Goal: Task Accomplishment & Management: Complete application form

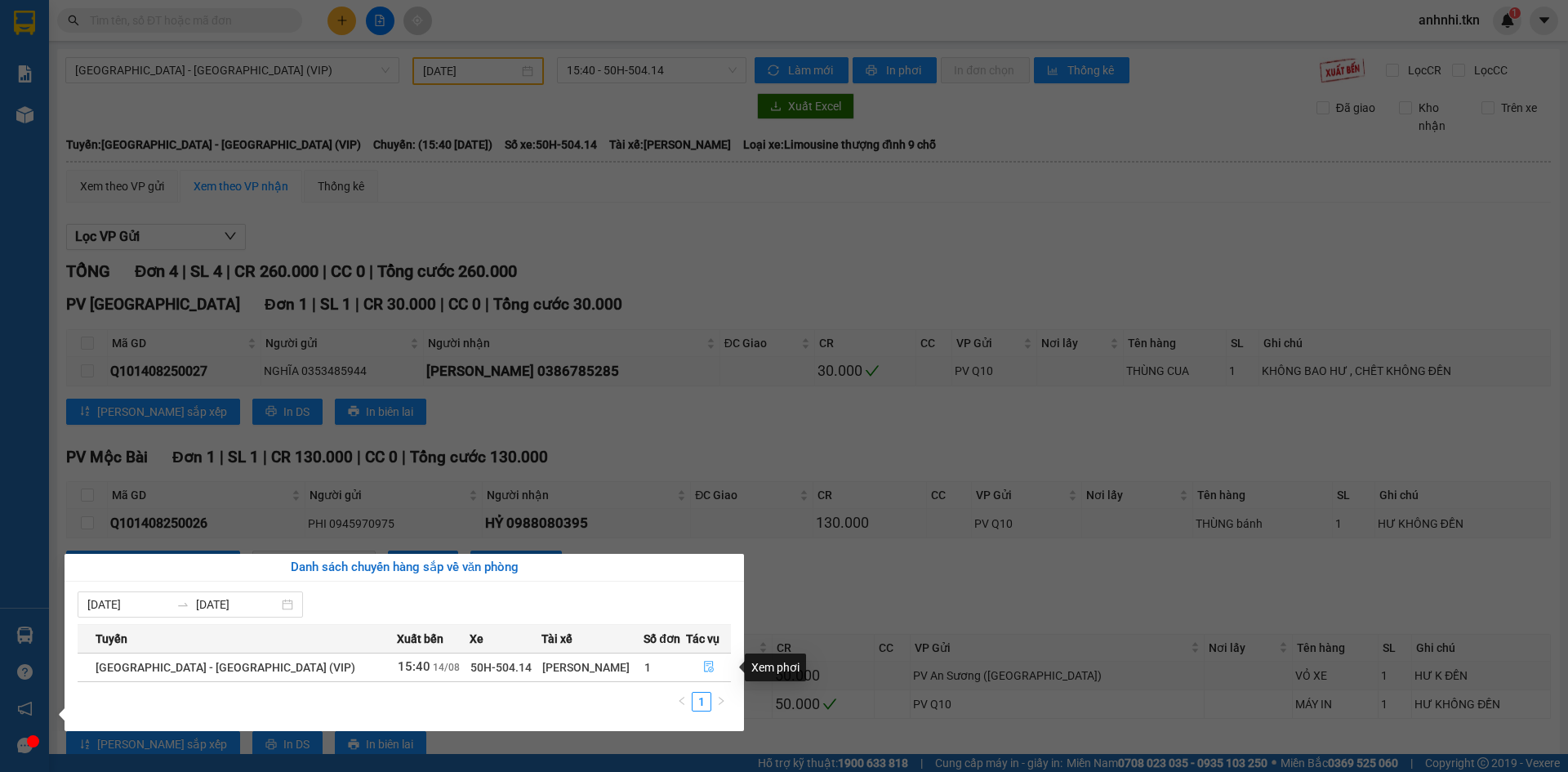
click at [703, 667] on icon "file-done" at bounding box center [709, 666] width 11 height 11
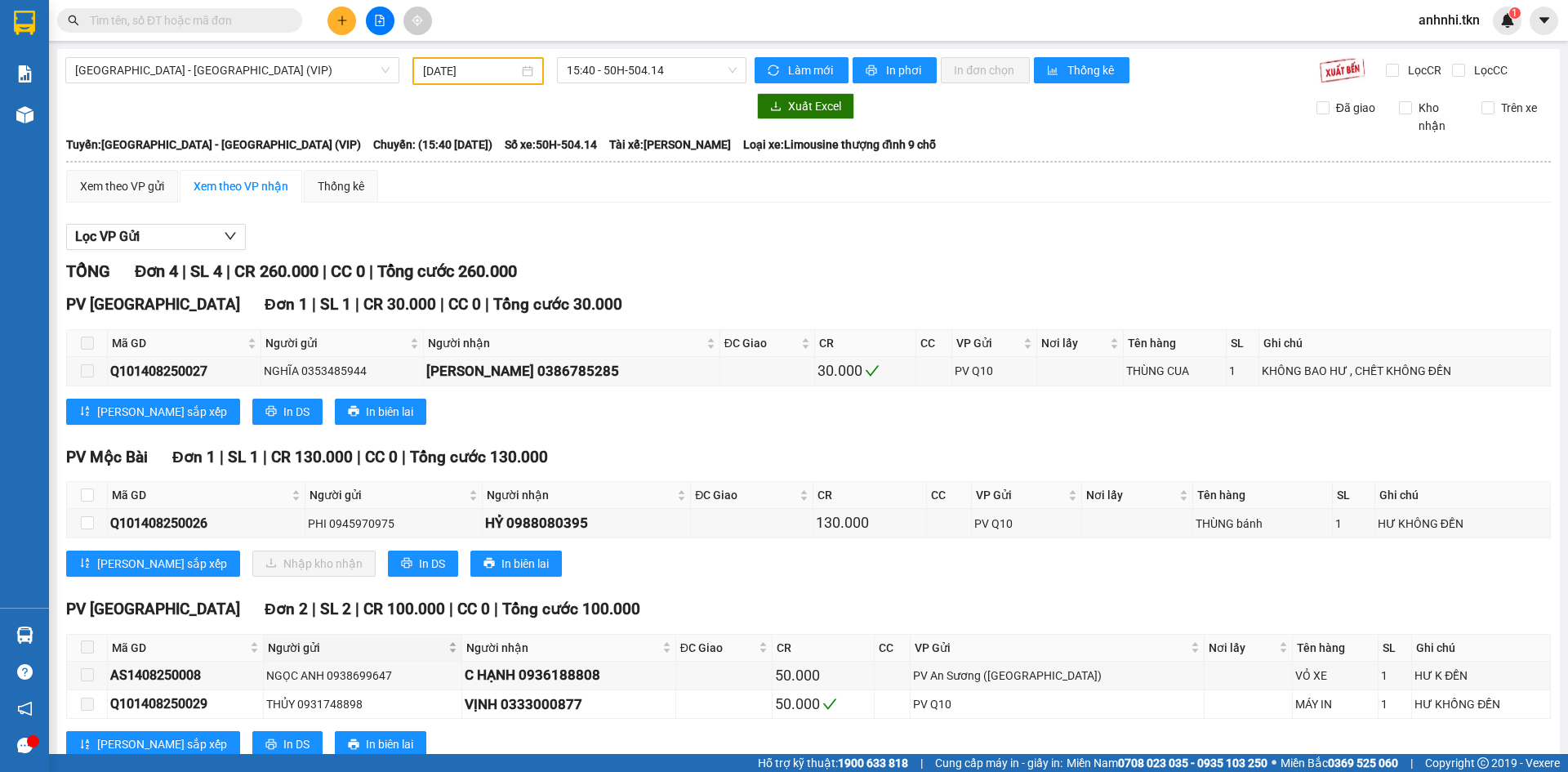
scroll to position [49, 0]
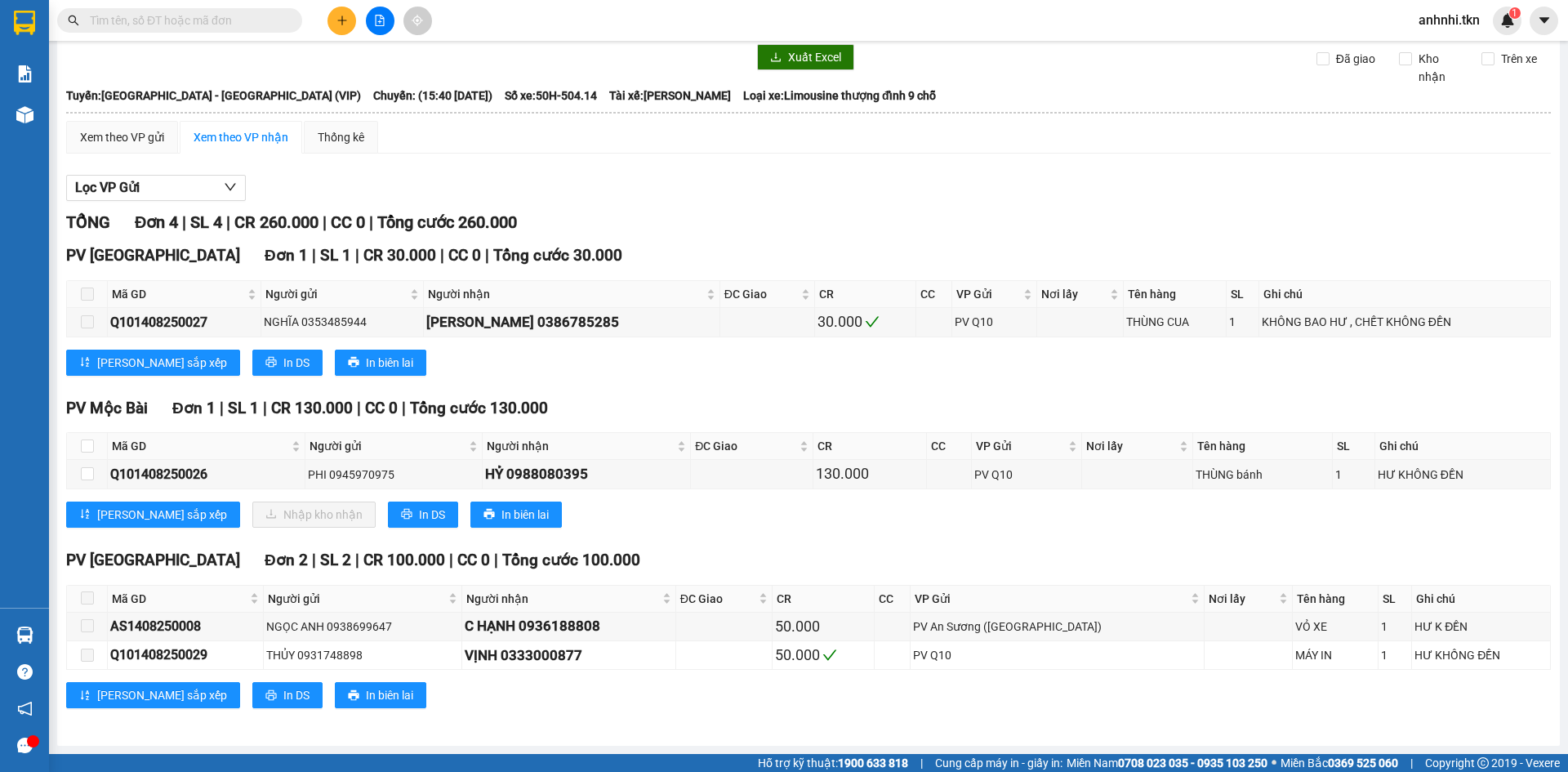
click at [80, 445] on th at bounding box center [87, 445] width 41 height 27
click at [90, 448] on input "checkbox" at bounding box center [87, 445] width 13 height 13
checkbox input "true"
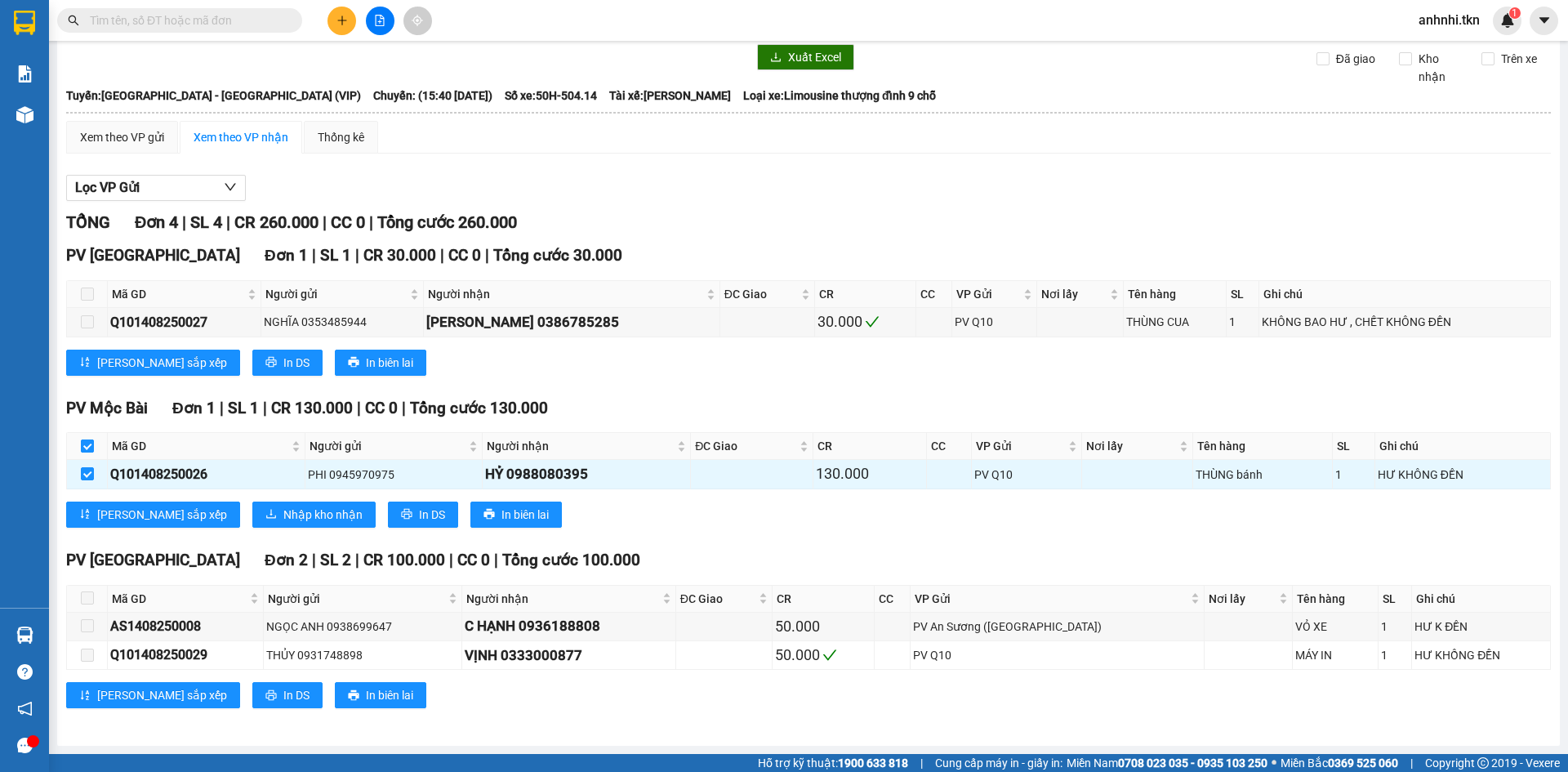
click at [81, 450] on input "checkbox" at bounding box center [87, 445] width 13 height 13
checkbox input "false"
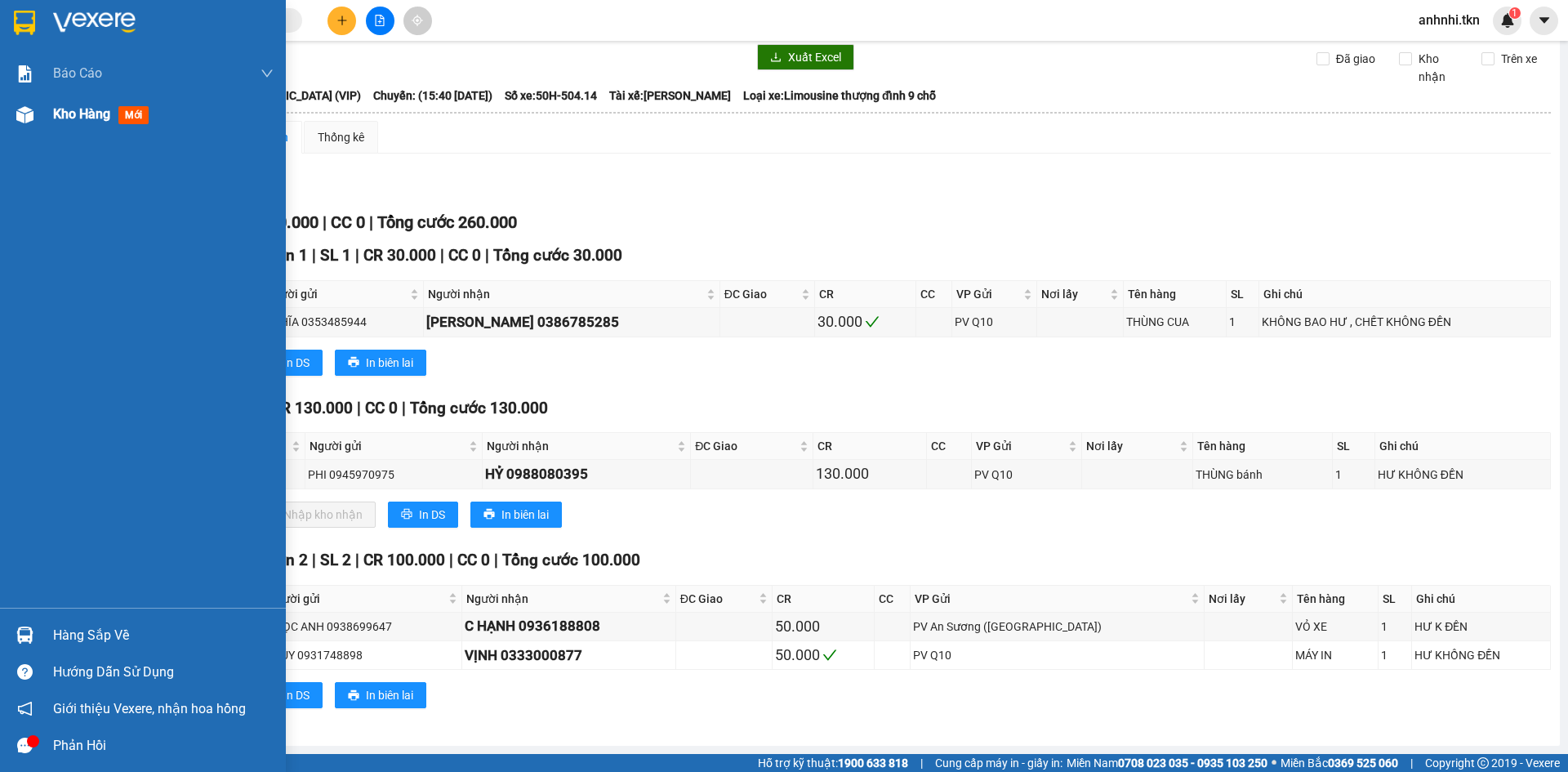
click at [64, 121] on span "Kho hàng" at bounding box center [81, 113] width 57 height 16
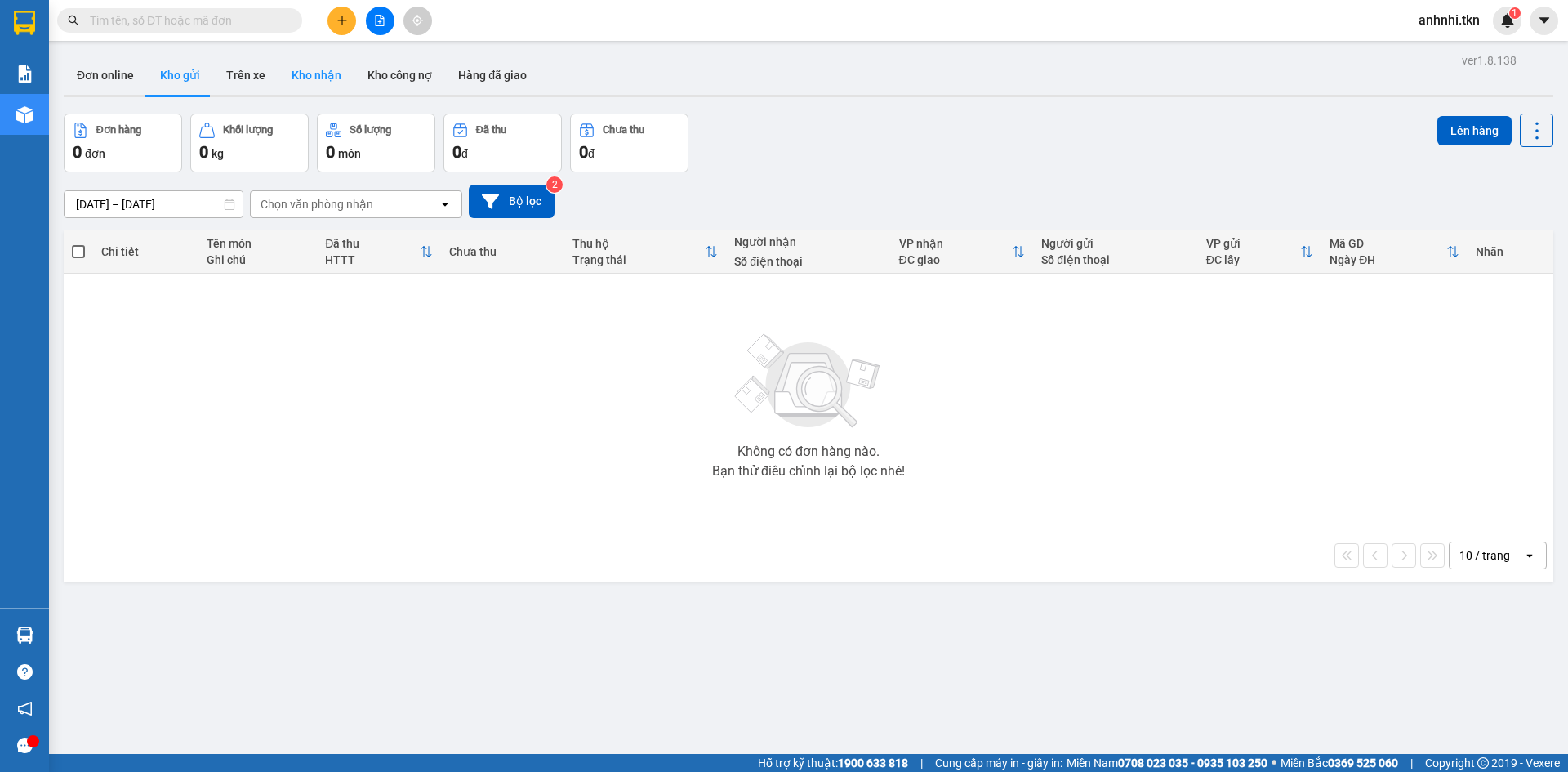
click at [297, 76] on button "Kho nhận" at bounding box center [316, 75] width 76 height 39
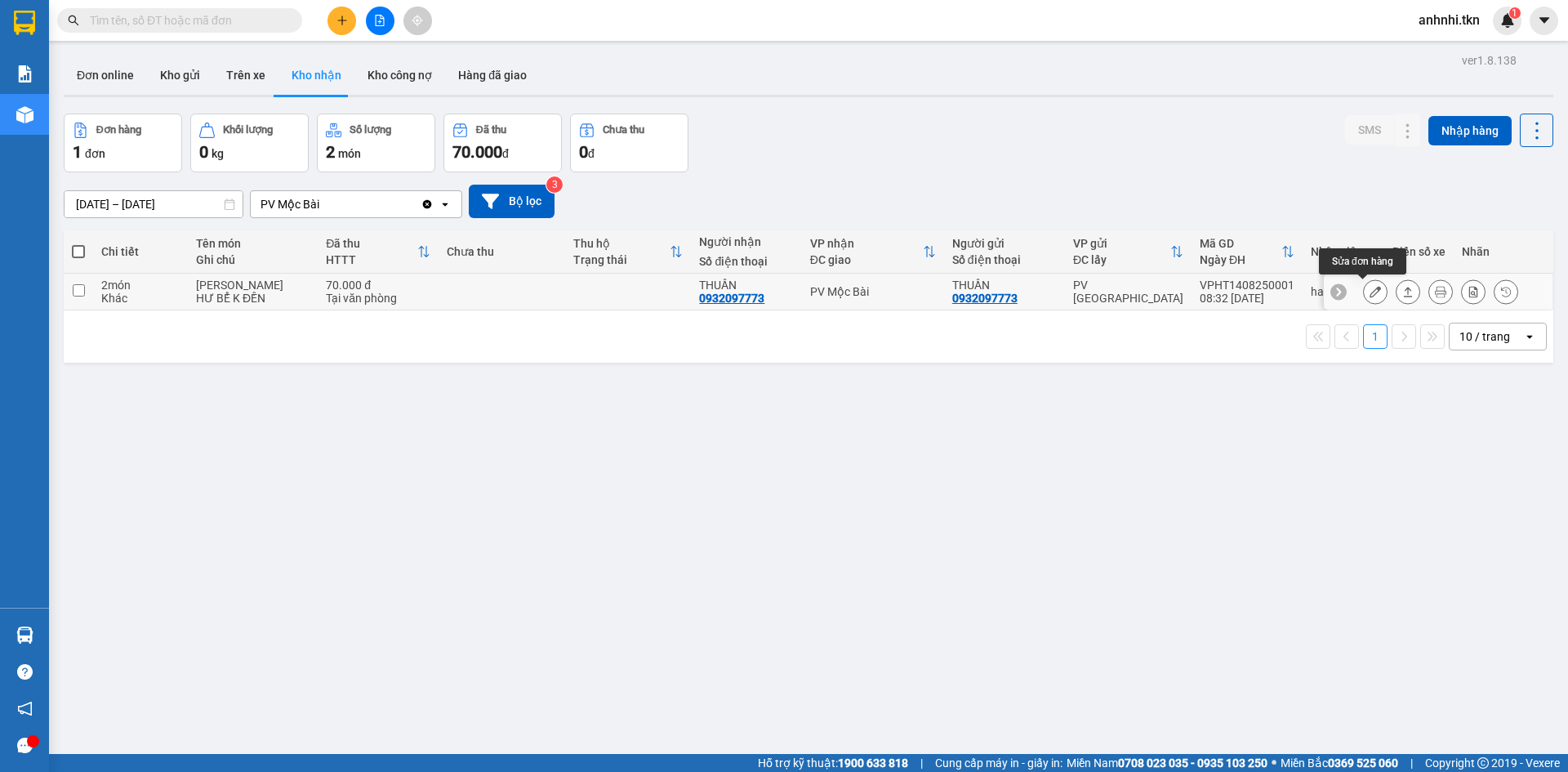
click at [1369, 291] on icon at bounding box center [1375, 291] width 11 height 11
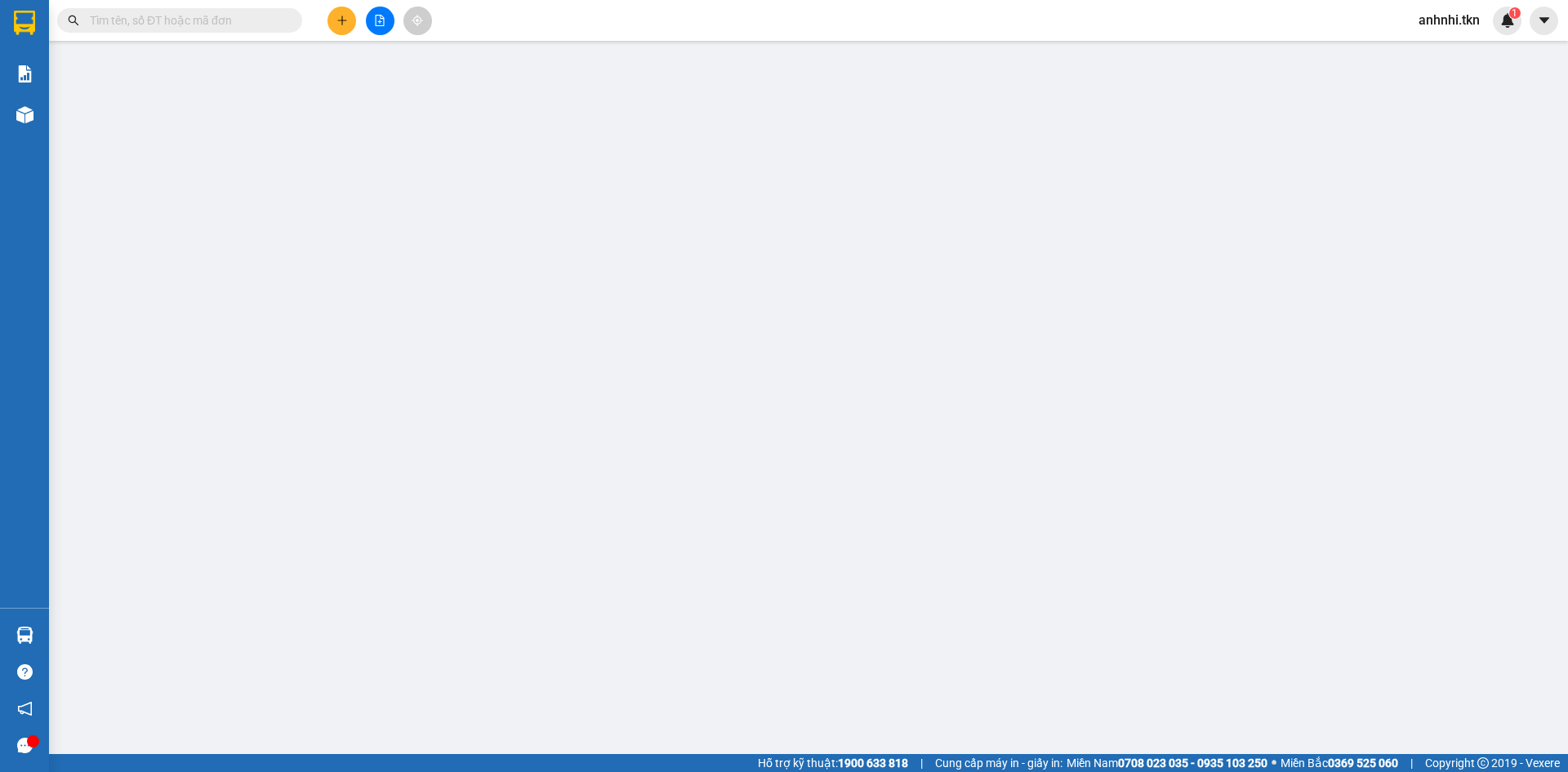
type input "0932097773"
type input "THUẦN"
type input "0932097773"
type input "THUẦN"
type input "70.000"
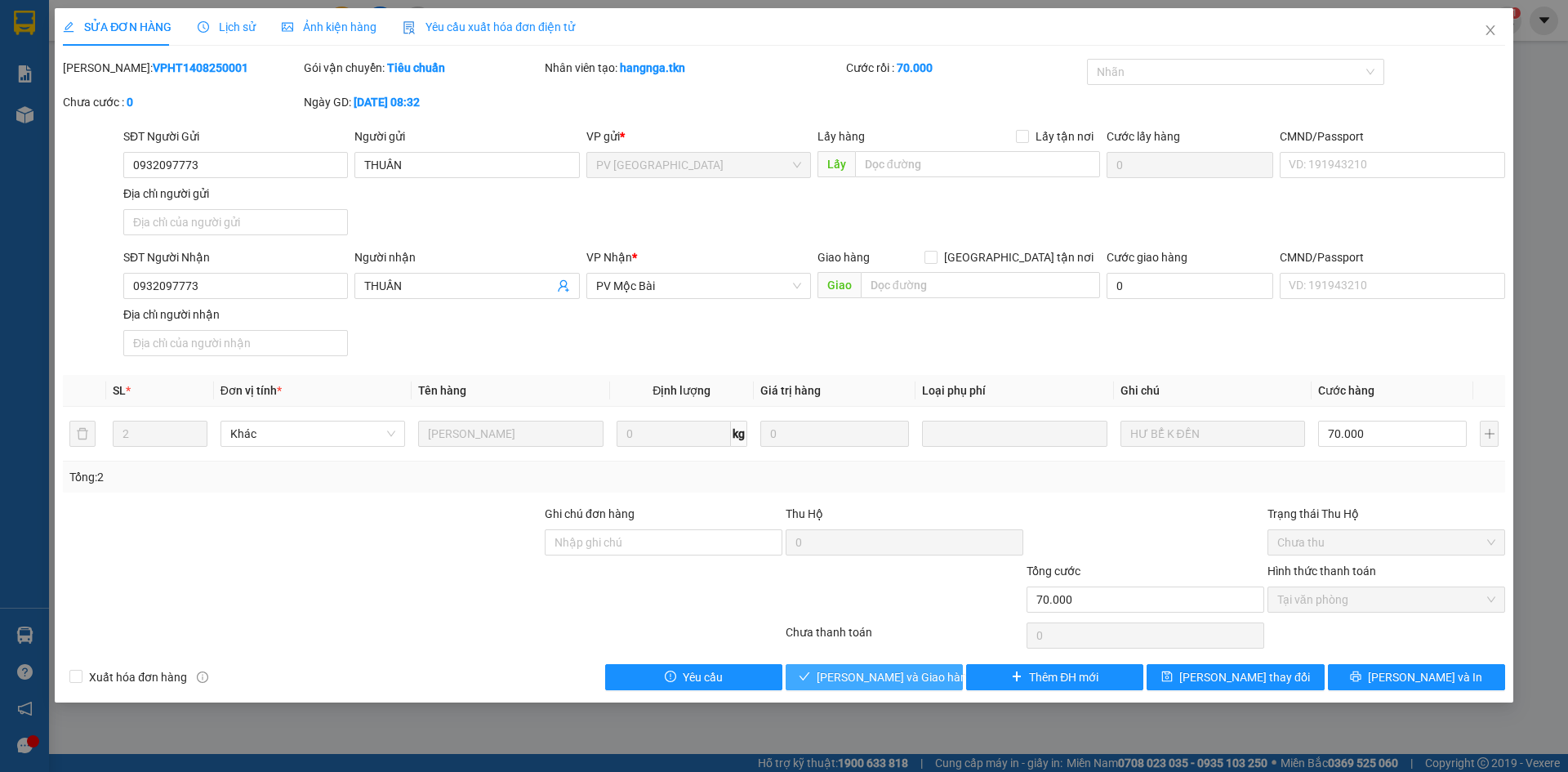
click at [884, 680] on span "[PERSON_NAME] và Giao hàng" at bounding box center [895, 677] width 156 height 18
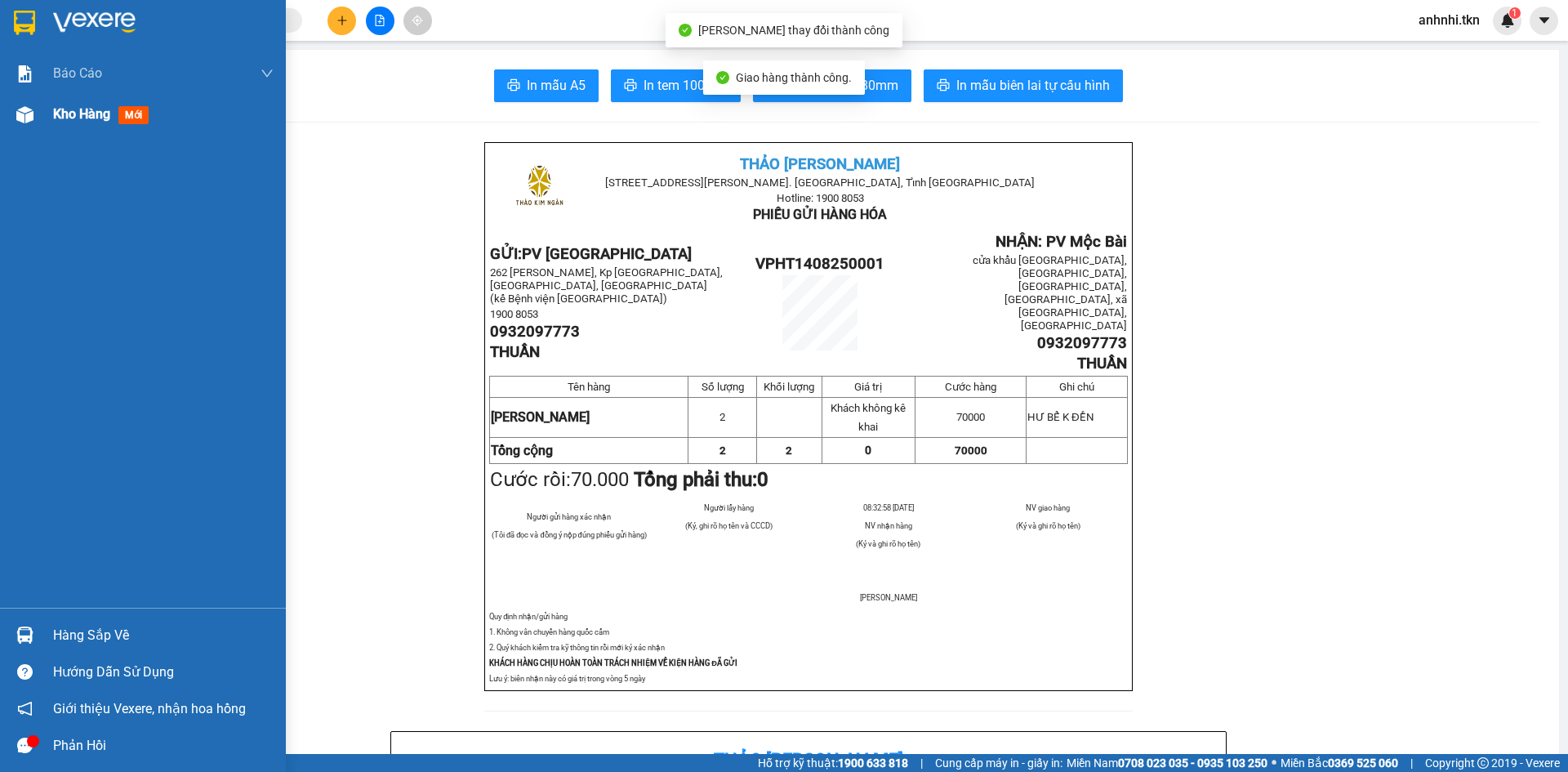
click at [69, 130] on div "Kho hàng mới" at bounding box center [163, 114] width 220 height 41
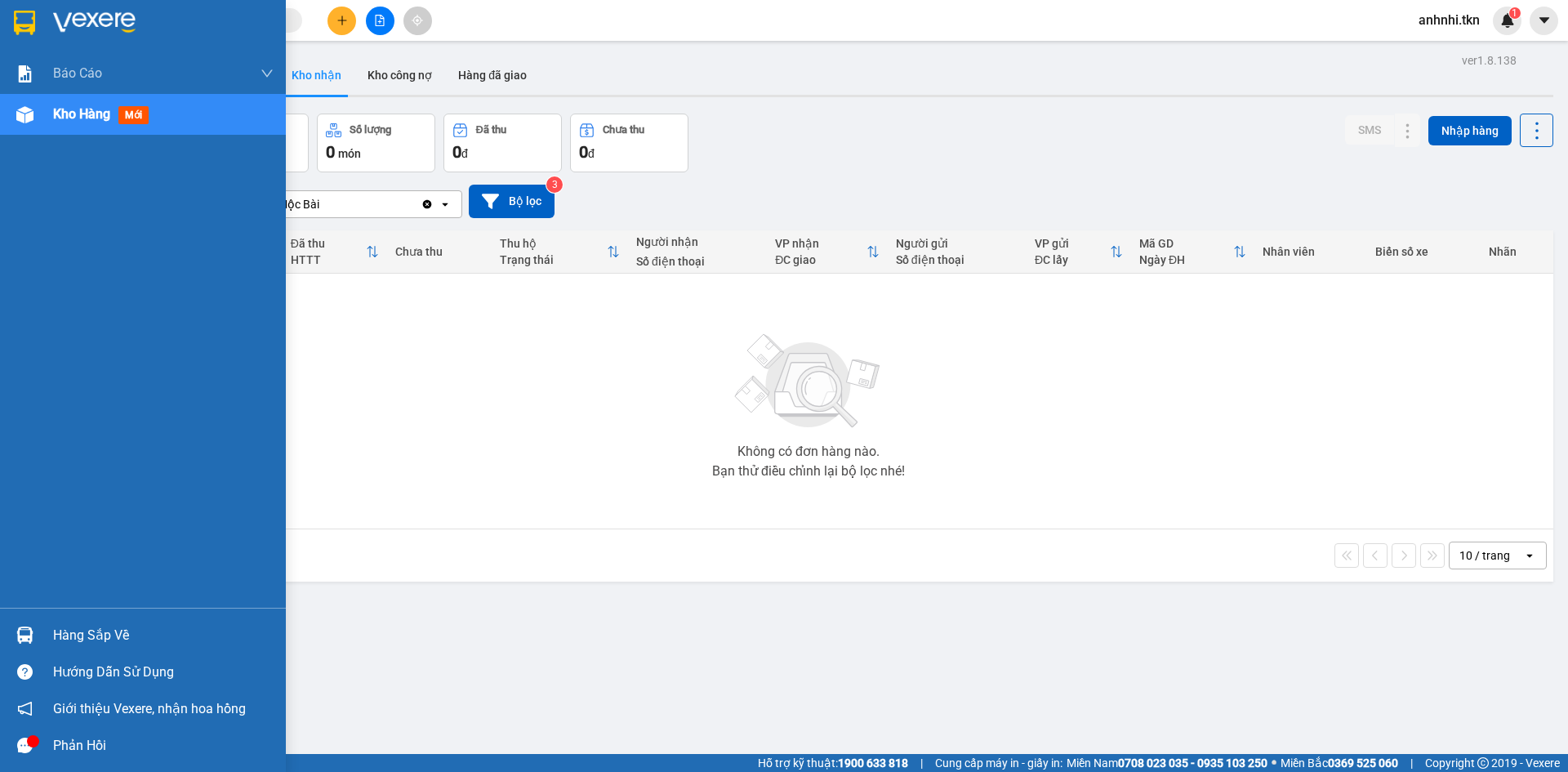
click at [86, 613] on div "Hàng sắp về Hướng dẫn sử dụng Giới thiệu Vexere, nhận hoa hồng Phản hồi" at bounding box center [143, 685] width 285 height 156
click at [92, 632] on div "Hàng sắp về" at bounding box center [163, 635] width 220 height 25
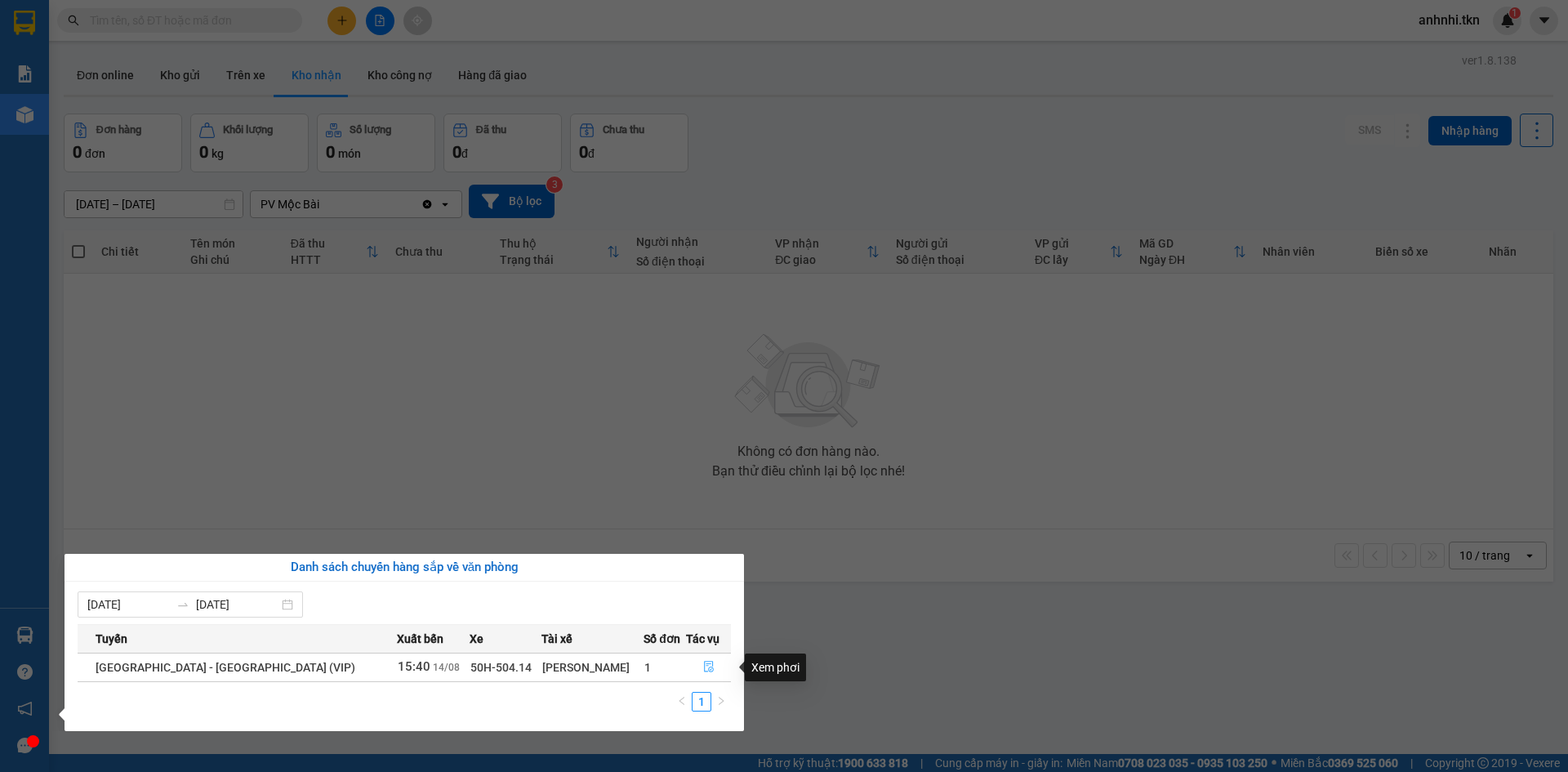
click at [692, 667] on button "button" at bounding box center [708, 667] width 43 height 27
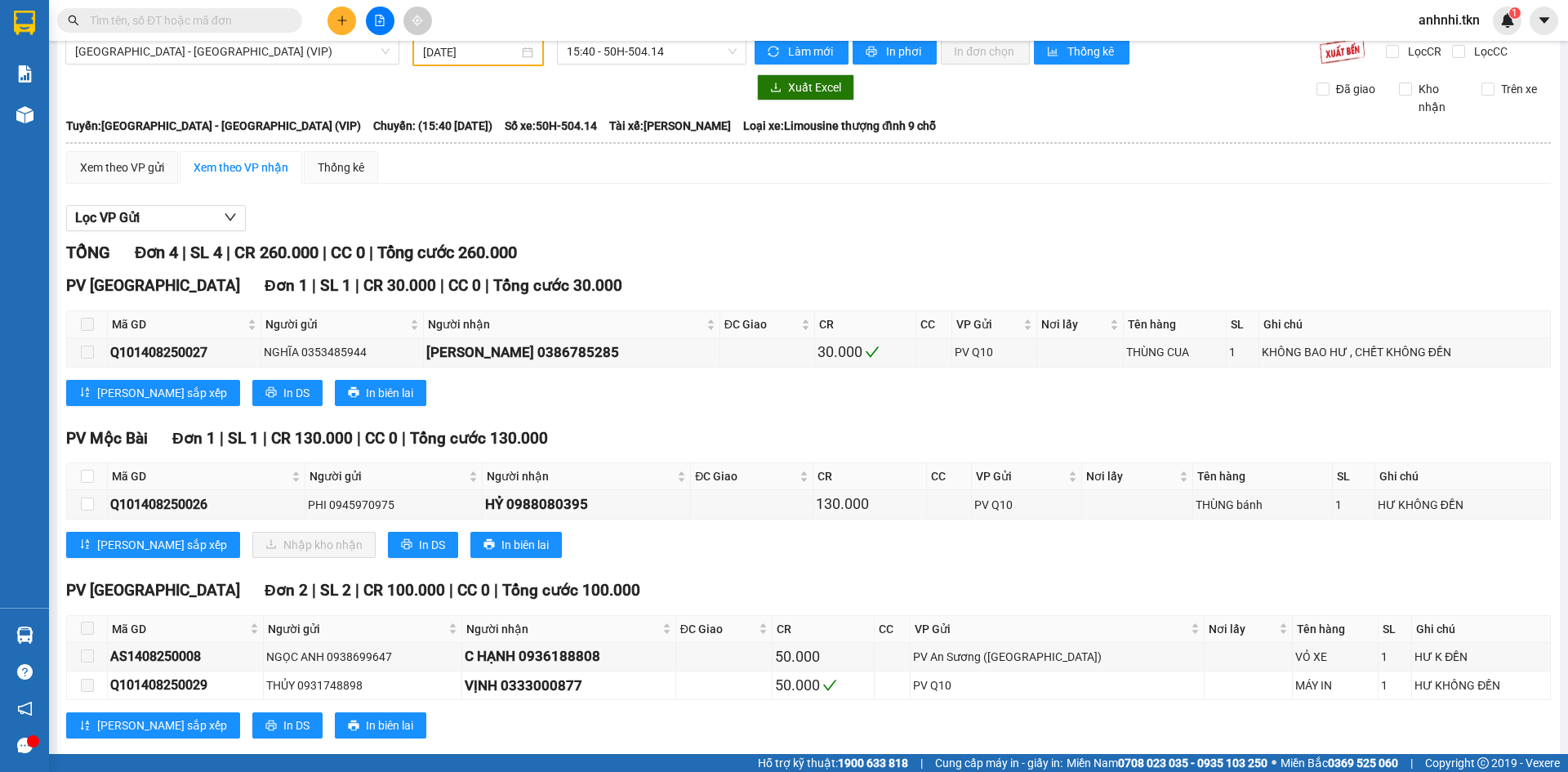
scroll to position [49, 0]
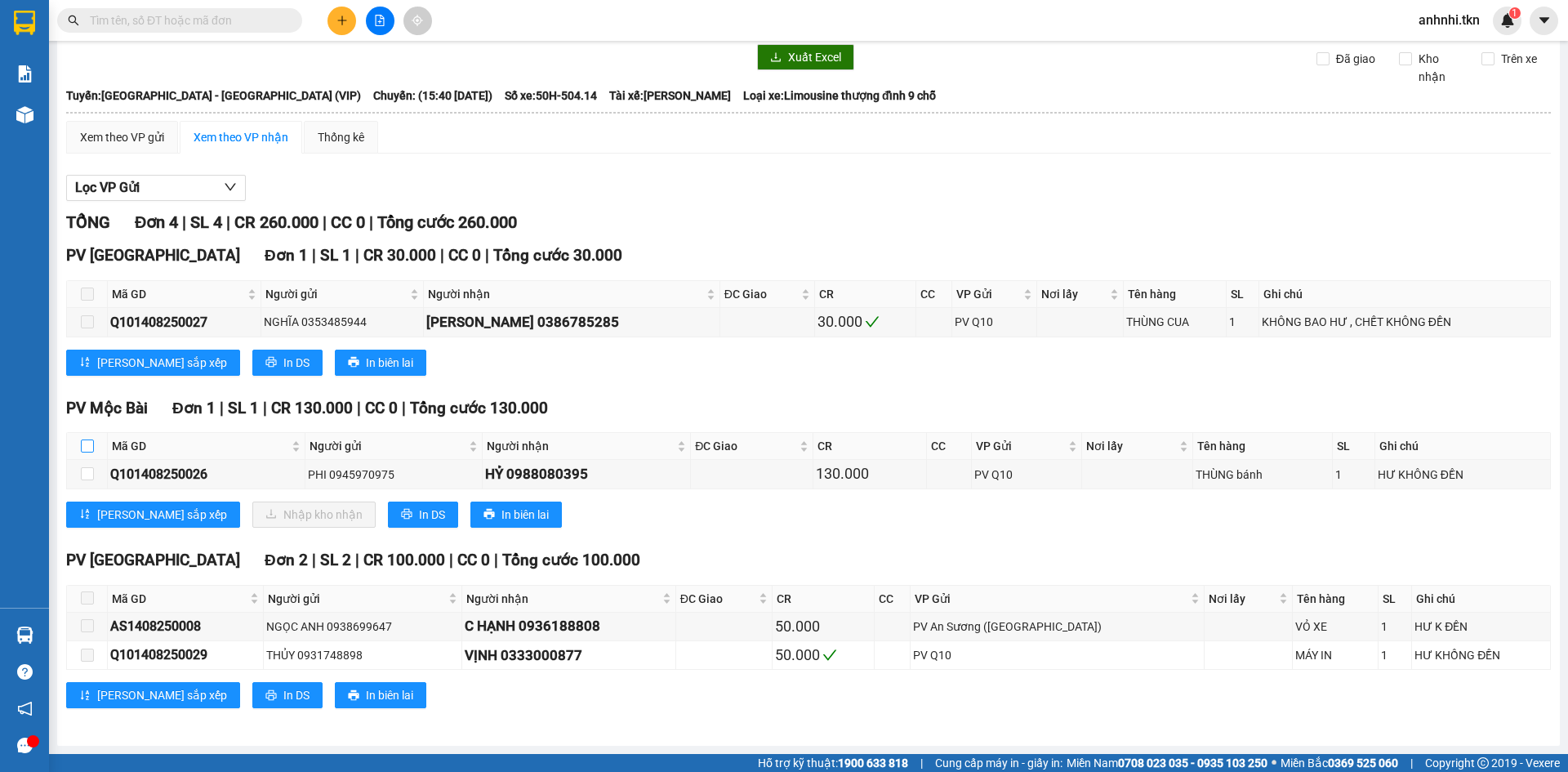
click at [90, 446] on input "checkbox" at bounding box center [87, 445] width 13 height 13
checkbox input "true"
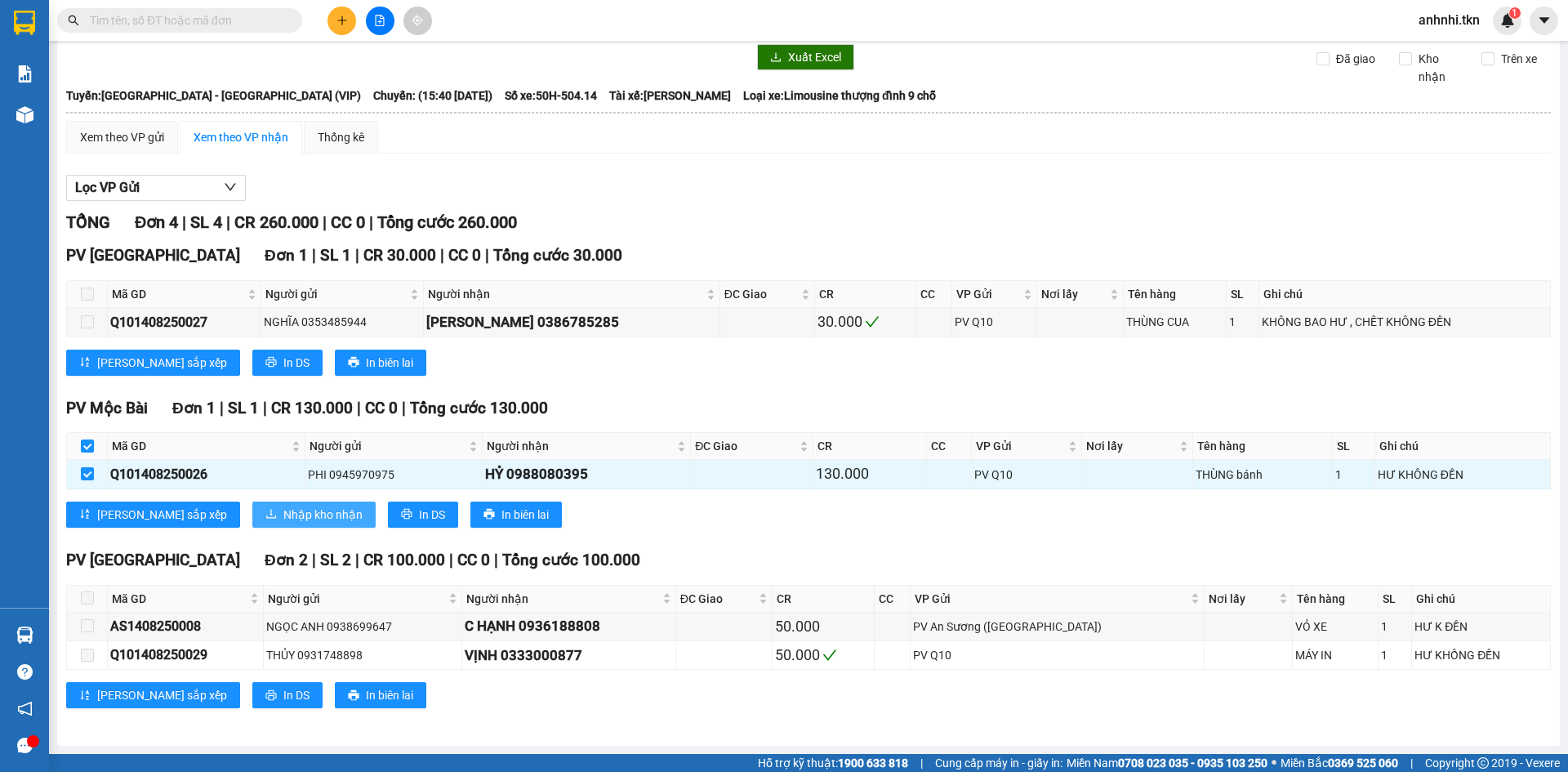
click at [284, 511] on span "Nhập kho nhận" at bounding box center [323, 515] width 80 height 18
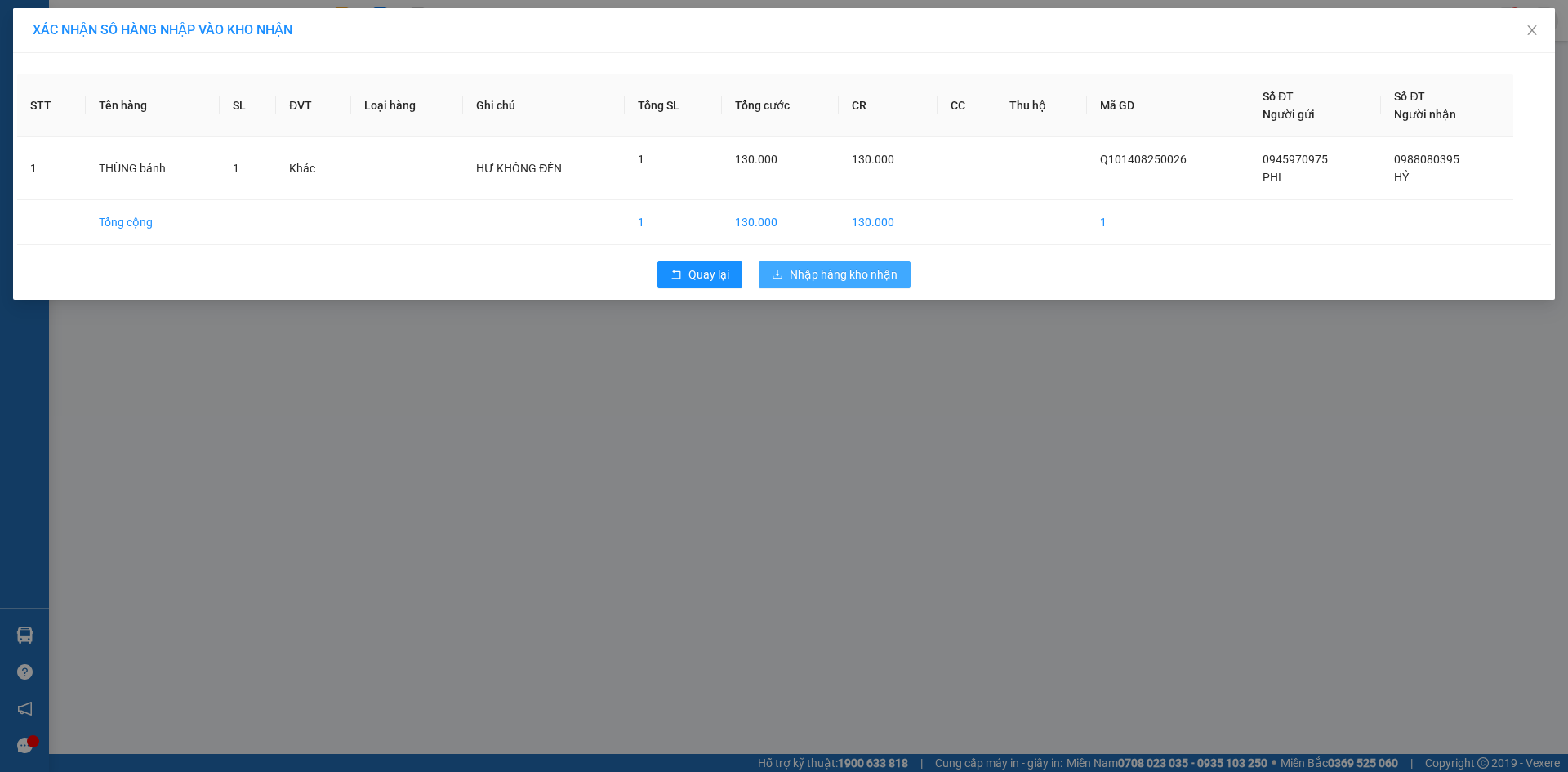
click at [882, 269] on span "Nhập hàng kho nhận" at bounding box center [843, 274] width 108 height 18
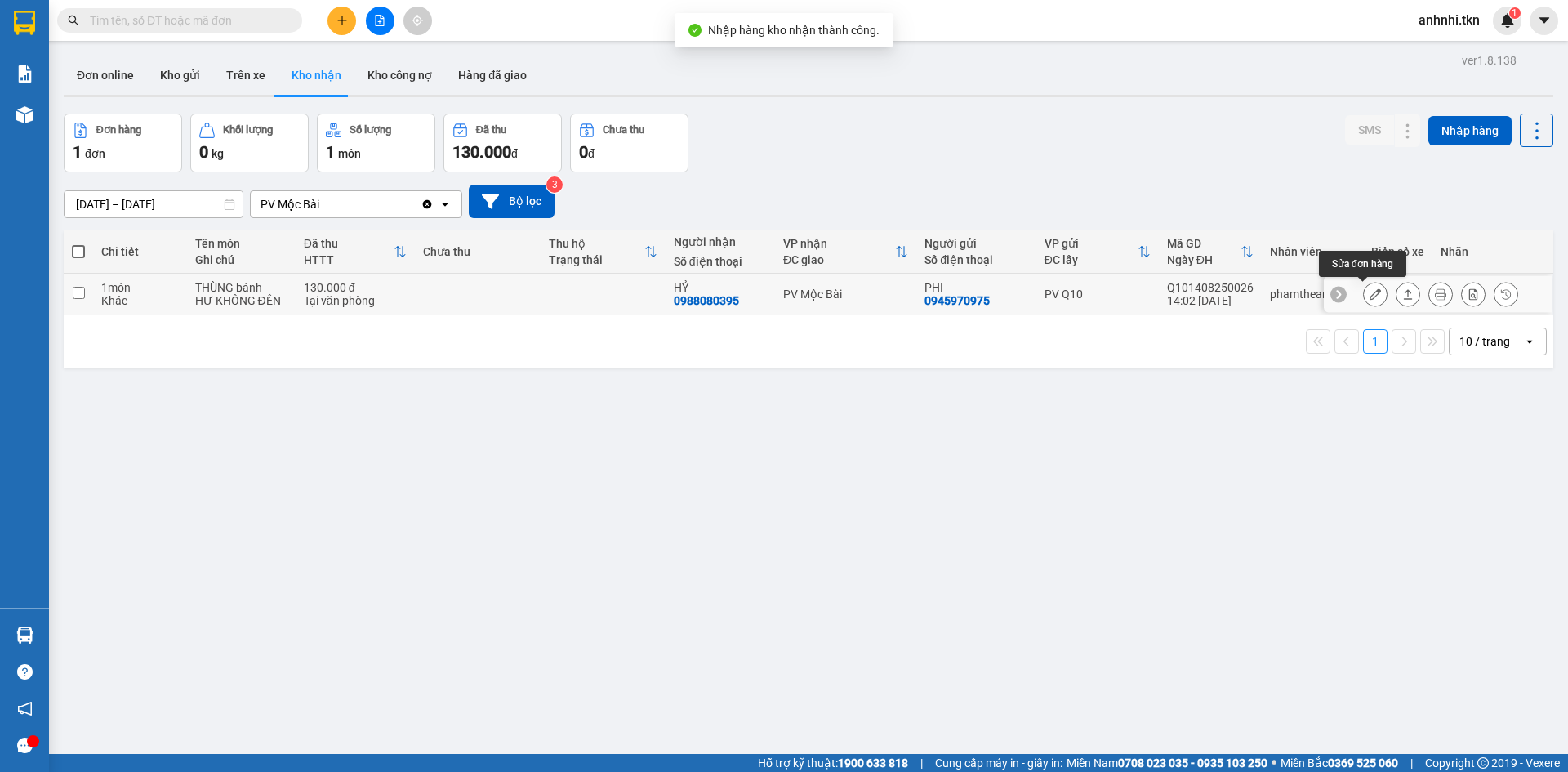
click at [1369, 295] on icon at bounding box center [1375, 294] width 11 height 11
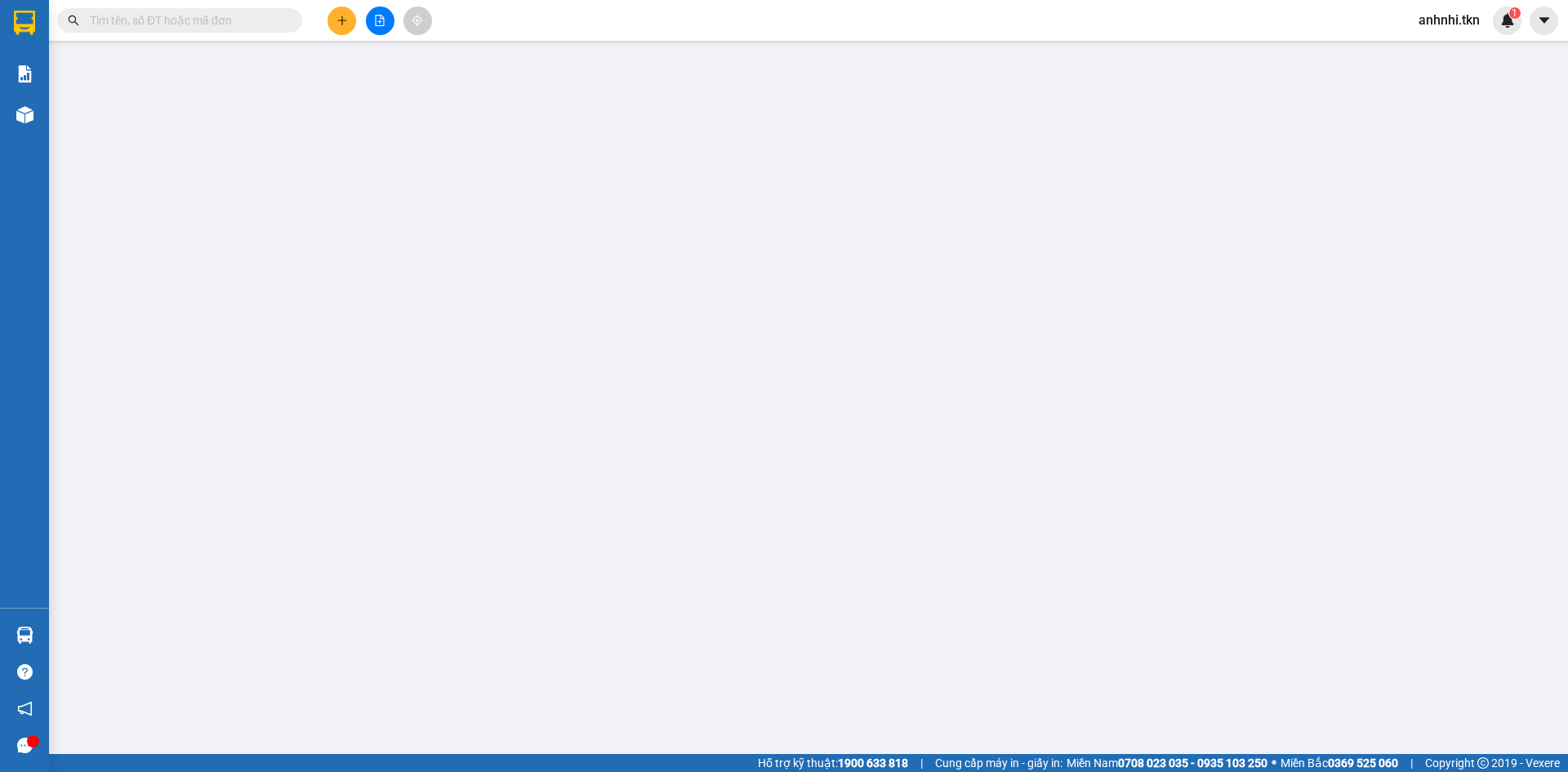
type input "0945970975"
type input "PHI"
type input "0988080395"
type input "HỶ"
type input "130.000"
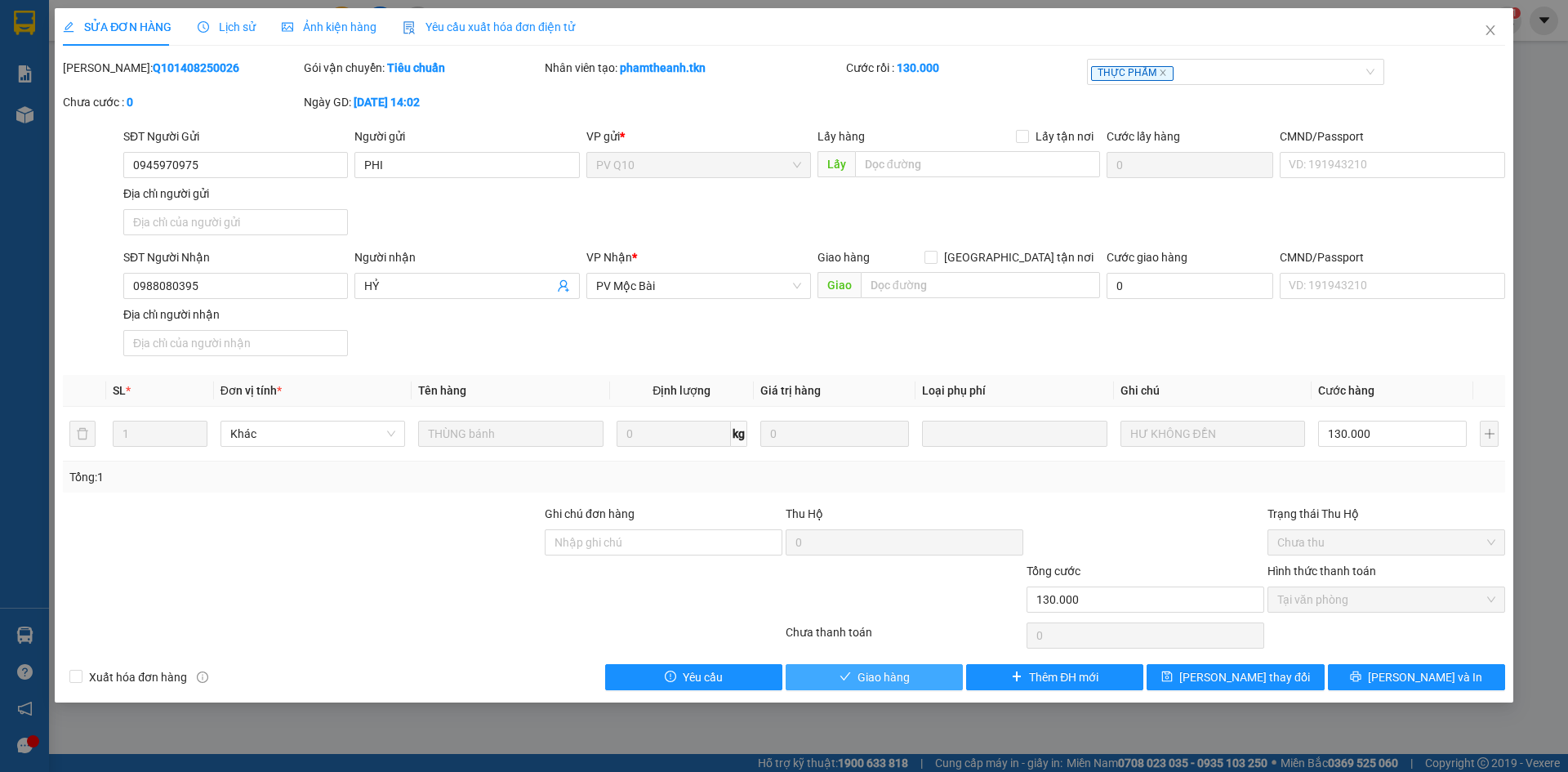
click at [888, 682] on span "Giao hàng" at bounding box center [883, 677] width 52 height 18
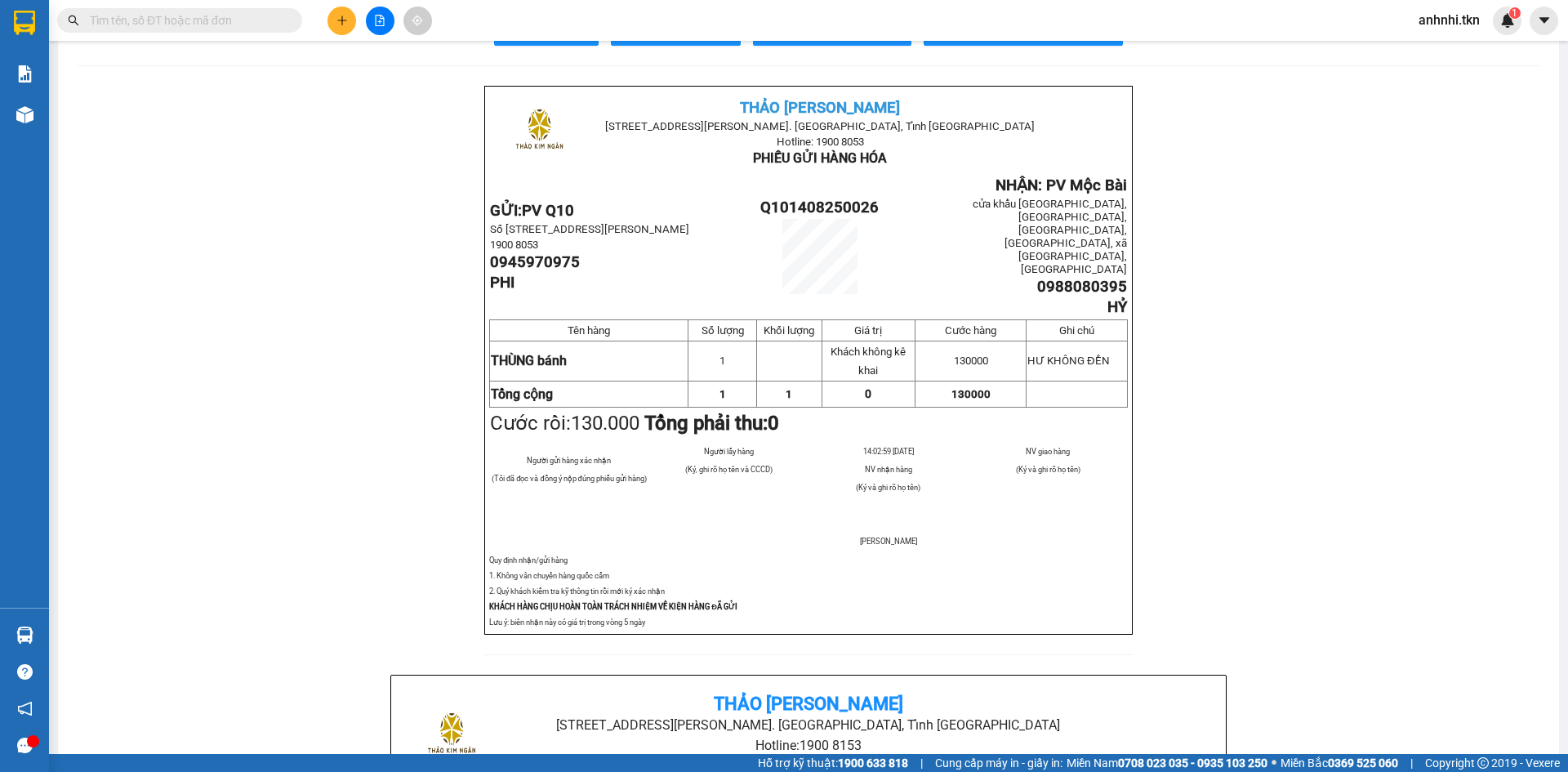
scroll to position [81, 0]
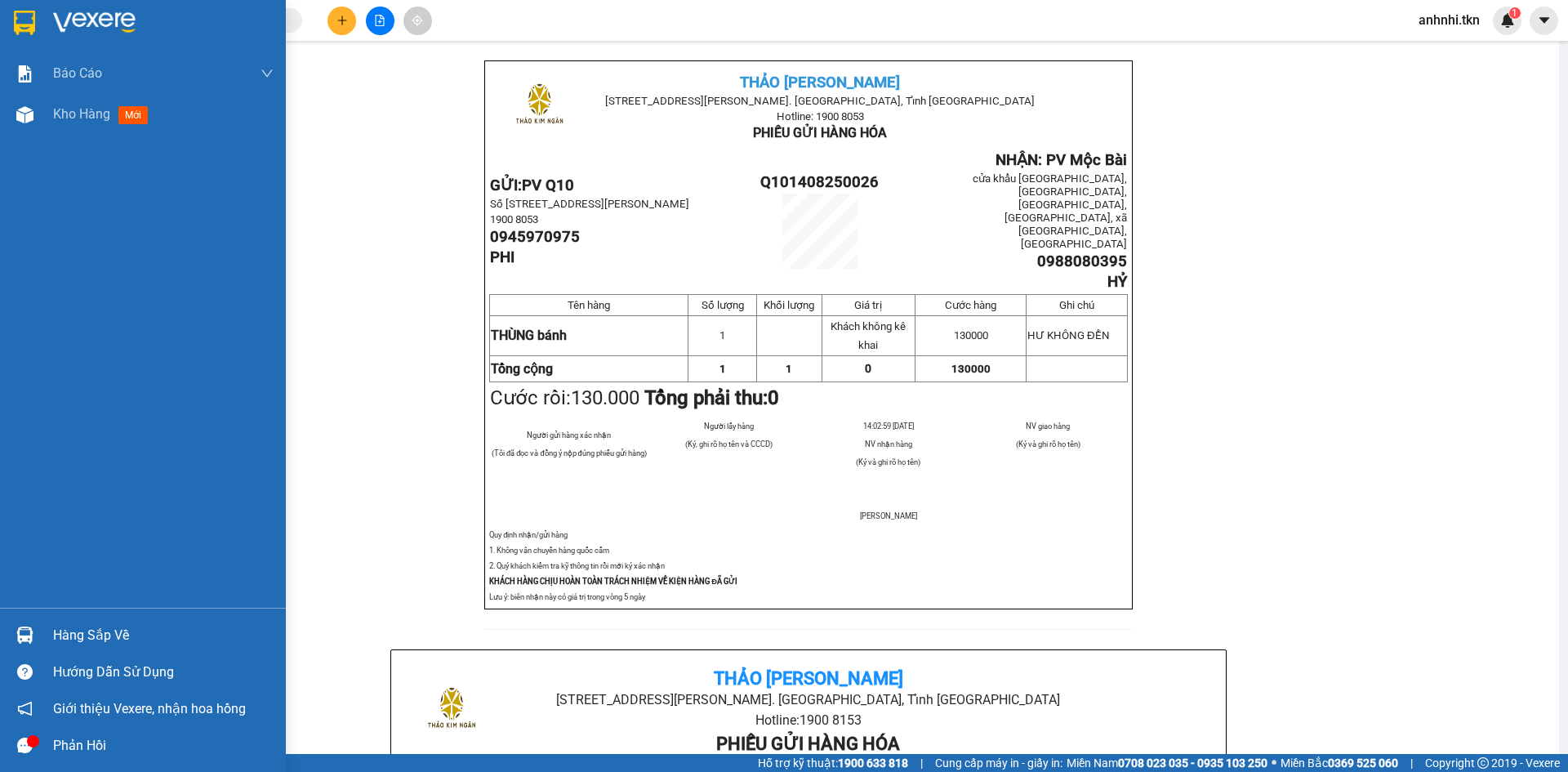
click at [111, 621] on div "Hàng sắp về" at bounding box center [143, 635] width 285 height 37
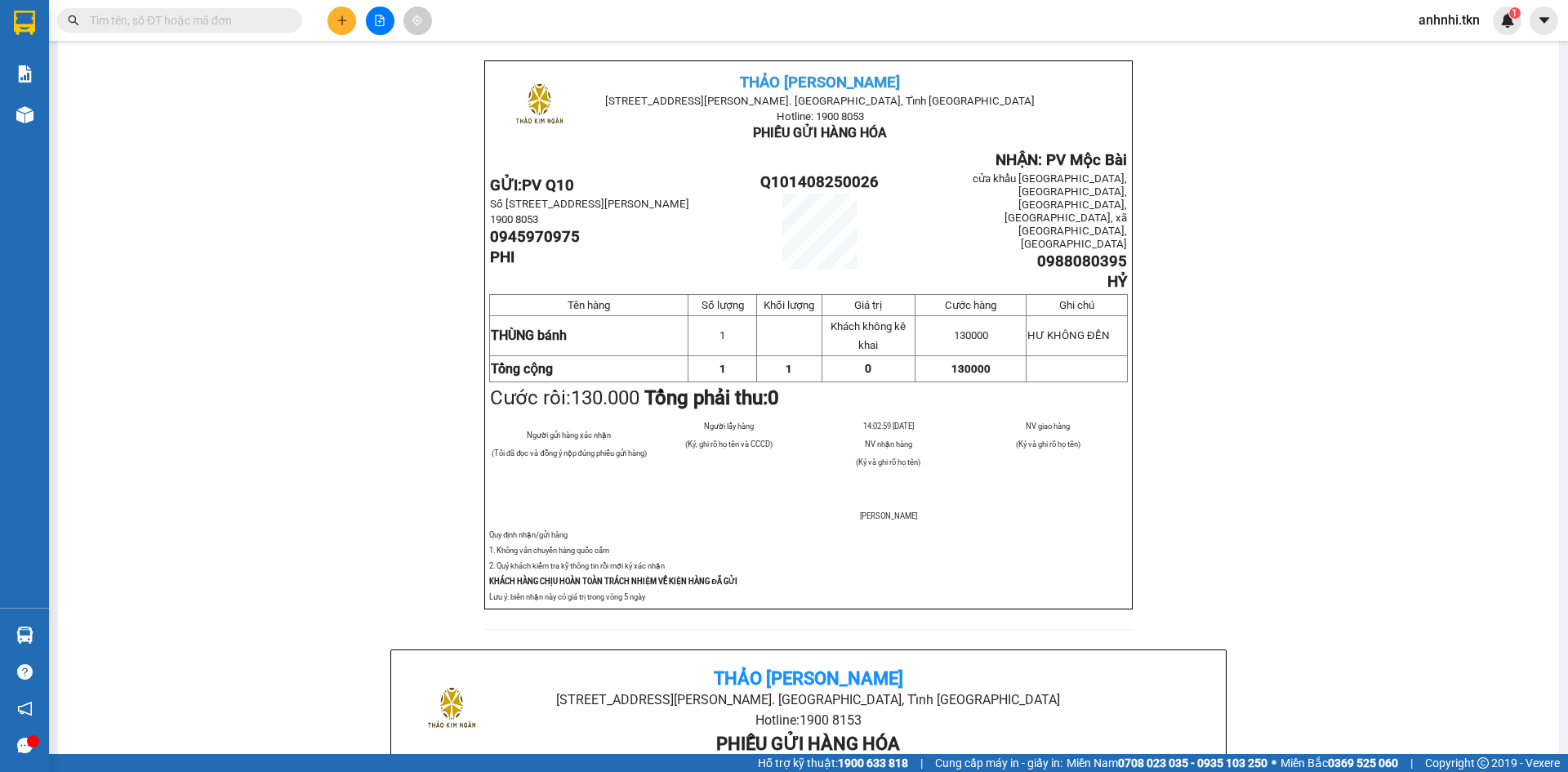
drag, startPoint x: 290, startPoint y: 447, endPoint x: 285, endPoint y: 461, distance: 14.9
click at [285, 464] on section "Kết quả tìm kiếm ( 0 ) Bộ lọc No Data anhnhi.tkn 1 Báo cáo Mẫu 1: Báo cáo dòng …" at bounding box center [784, 386] width 1568 height 772
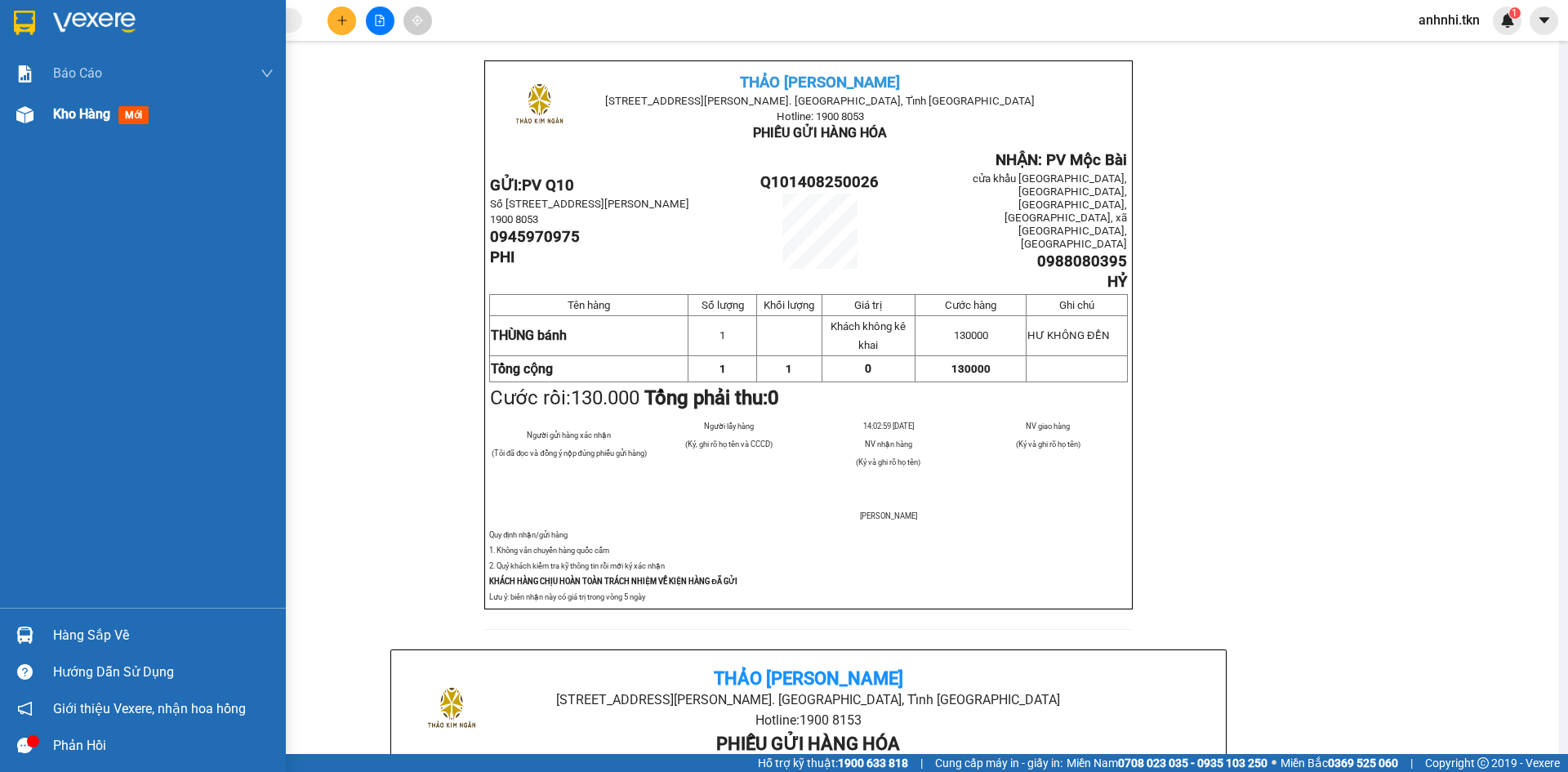
click at [38, 129] on div "Kho hàng mới" at bounding box center [143, 114] width 285 height 41
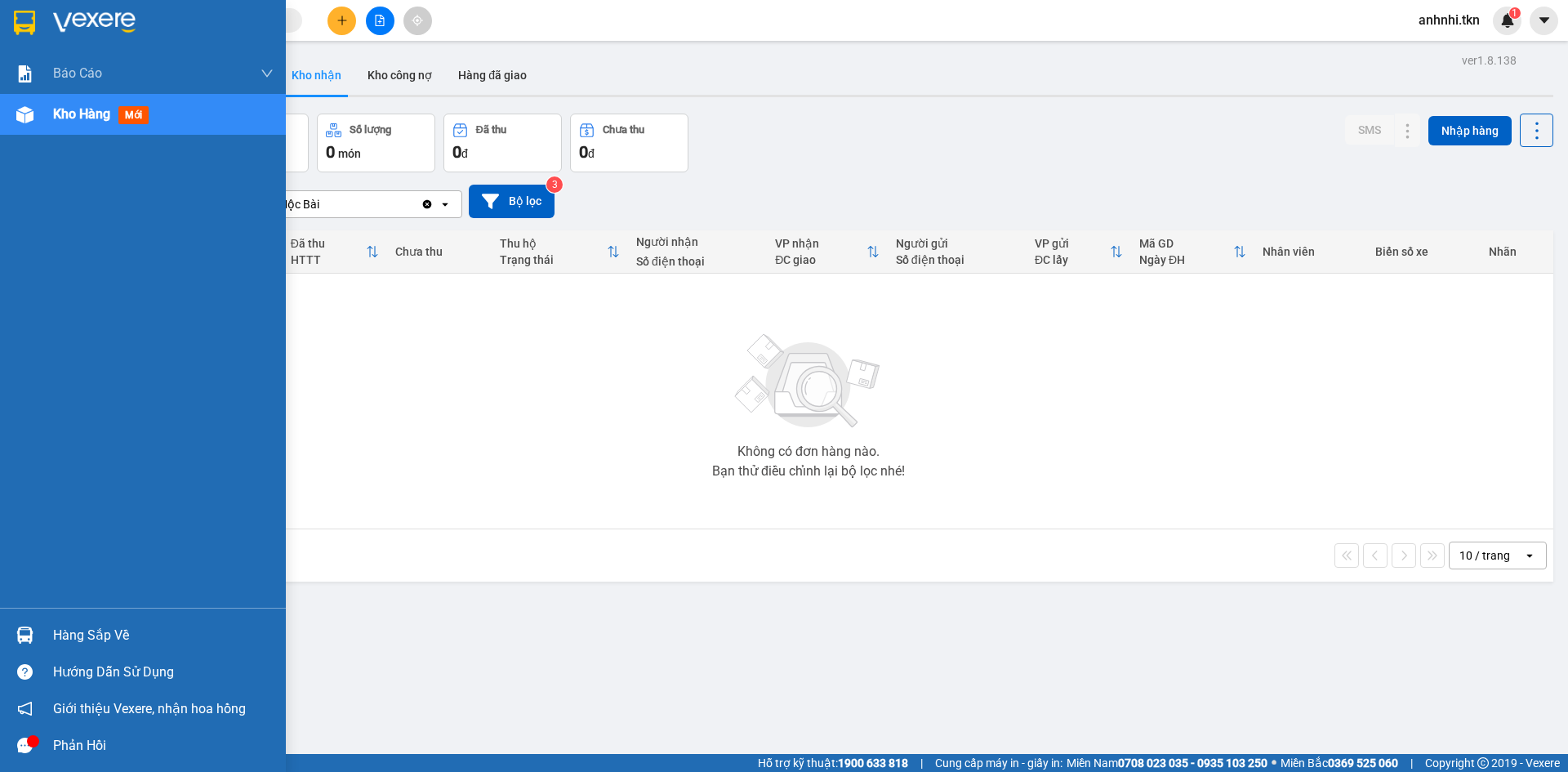
click at [111, 625] on div "Hàng sắp về" at bounding box center [163, 635] width 220 height 25
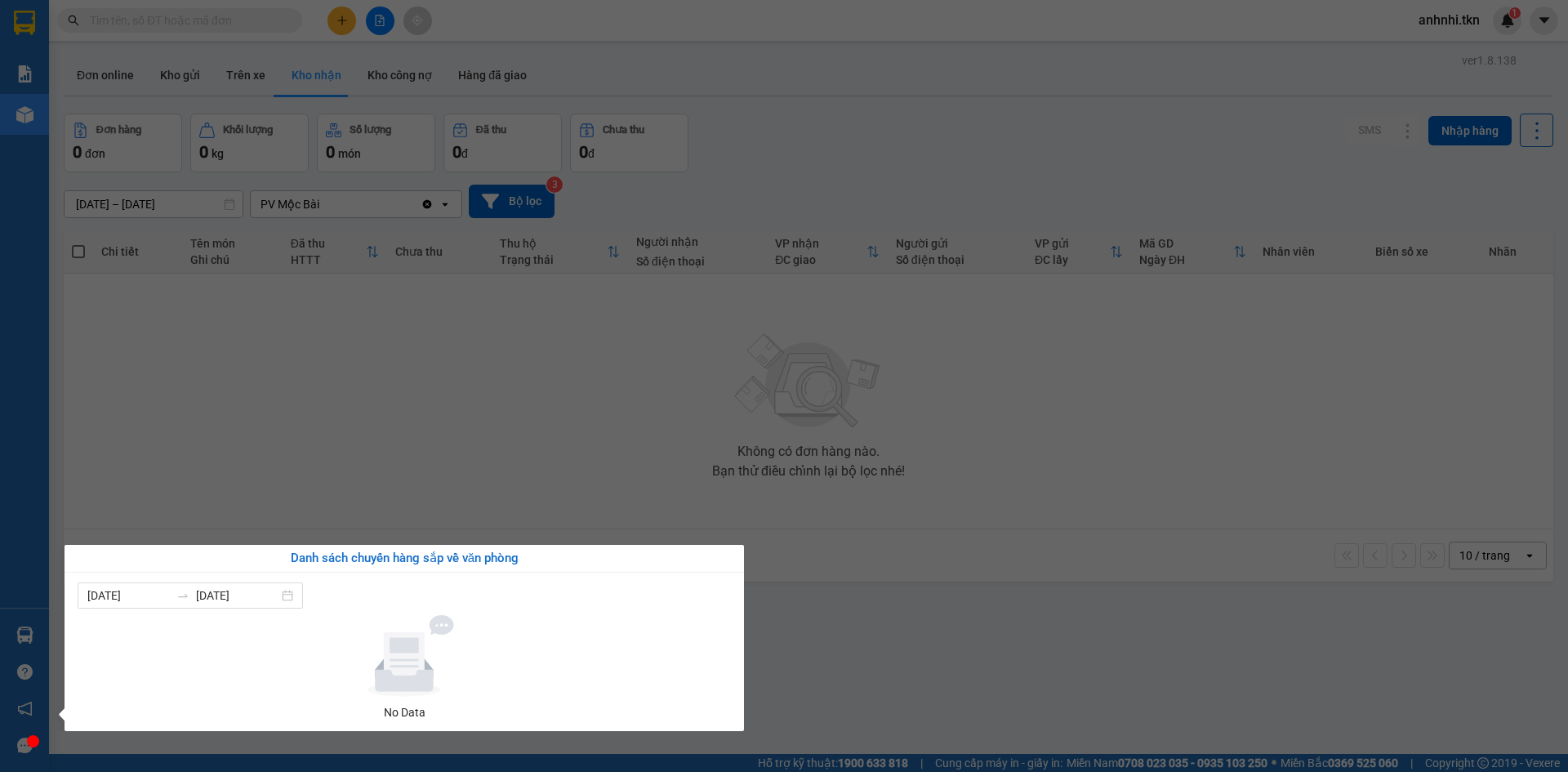
click at [593, 413] on section "Kết quả tìm kiếm ( 0 ) Bộ lọc No Data anhnhi.tkn 1 Báo cáo Mẫu 1: Báo cáo dòng …" at bounding box center [784, 386] width 1568 height 772
